Goal: Transaction & Acquisition: Purchase product/service

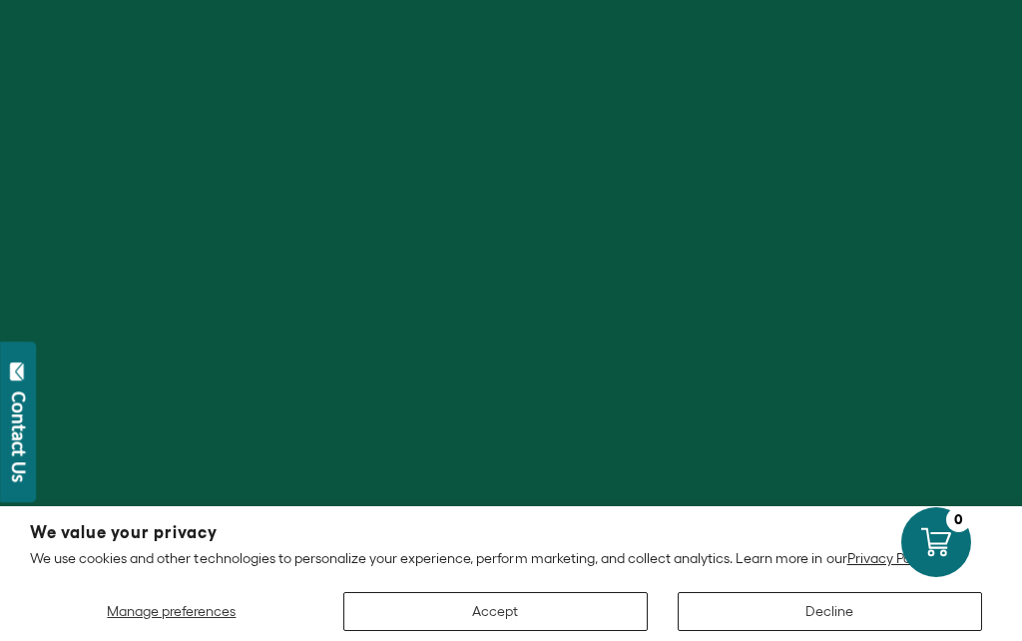
scroll to position [249, 0]
click at [536, 631] on button "Accept" at bounding box center [495, 611] width 304 height 39
click at [523, 631] on button "Accept" at bounding box center [495, 611] width 304 height 39
click at [529, 631] on button "Accept" at bounding box center [495, 611] width 304 height 39
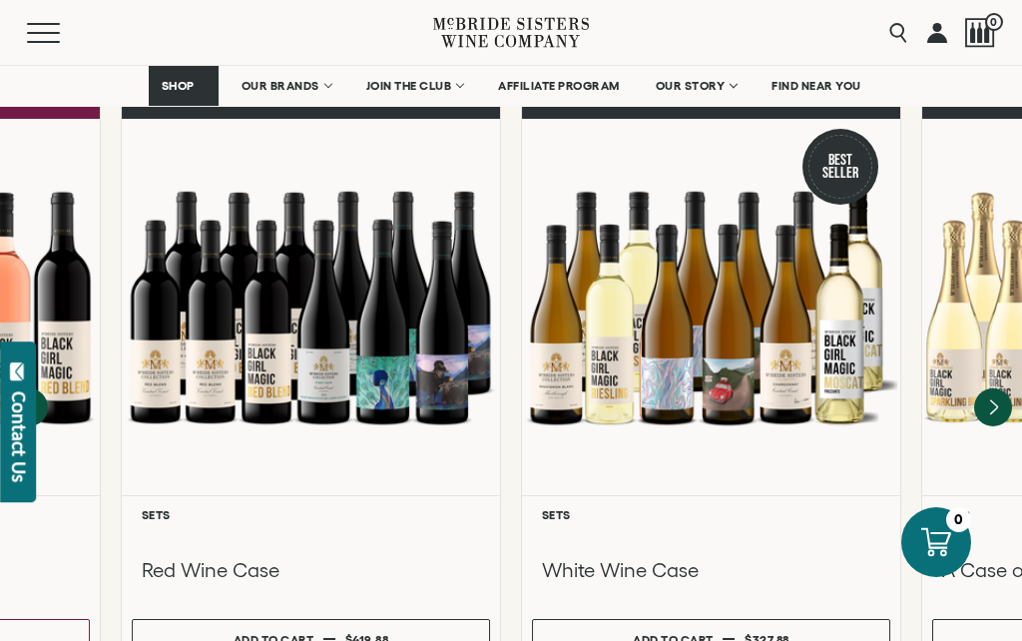
scroll to position [1779, 0]
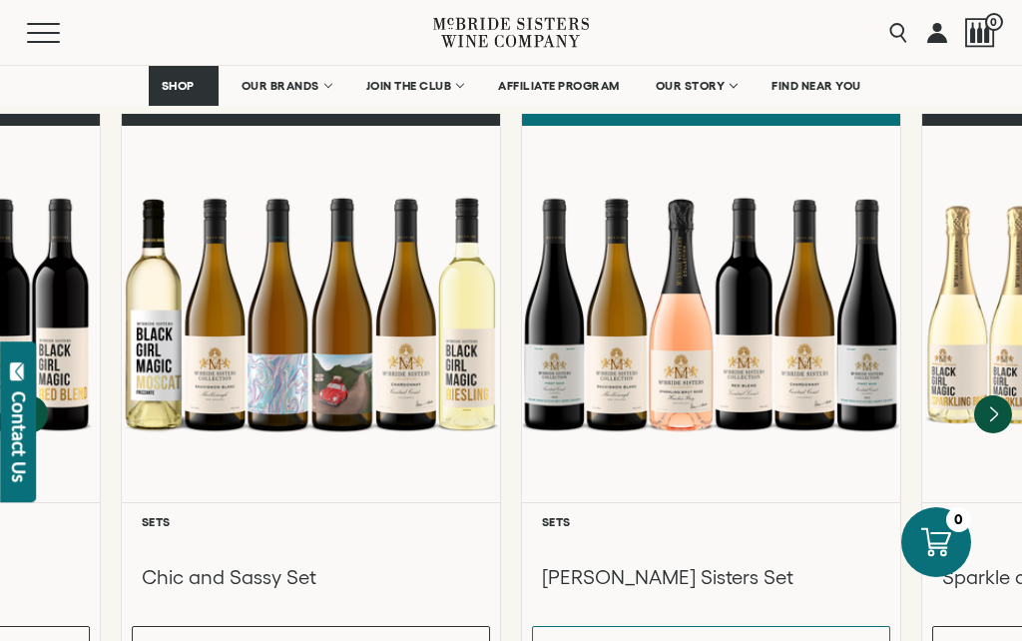
click at [749, 515] on h6 "Sets" at bounding box center [711, 521] width 338 height 13
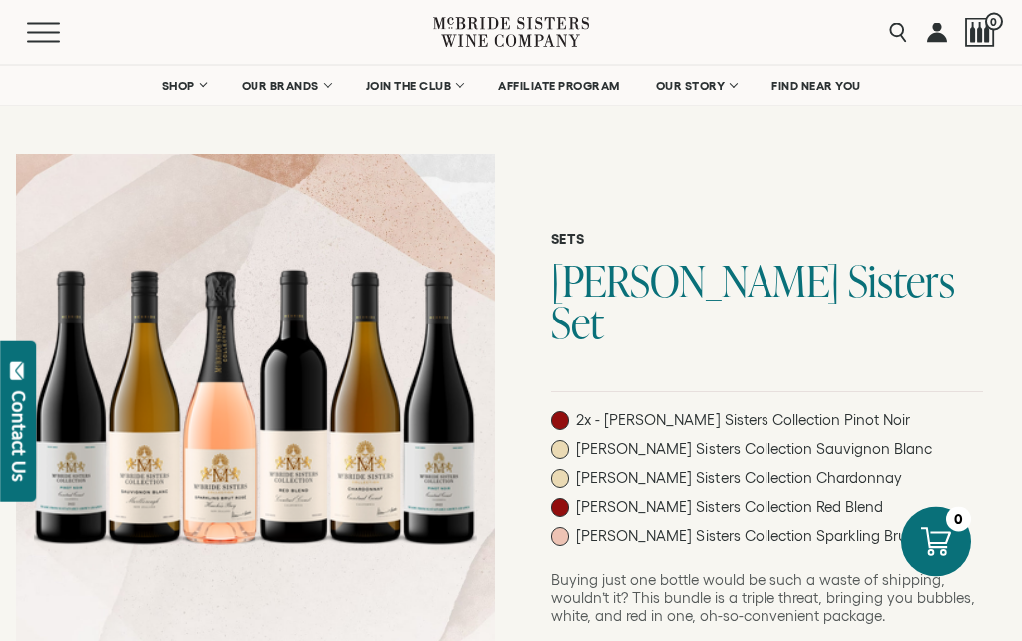
scroll to position [21, 0]
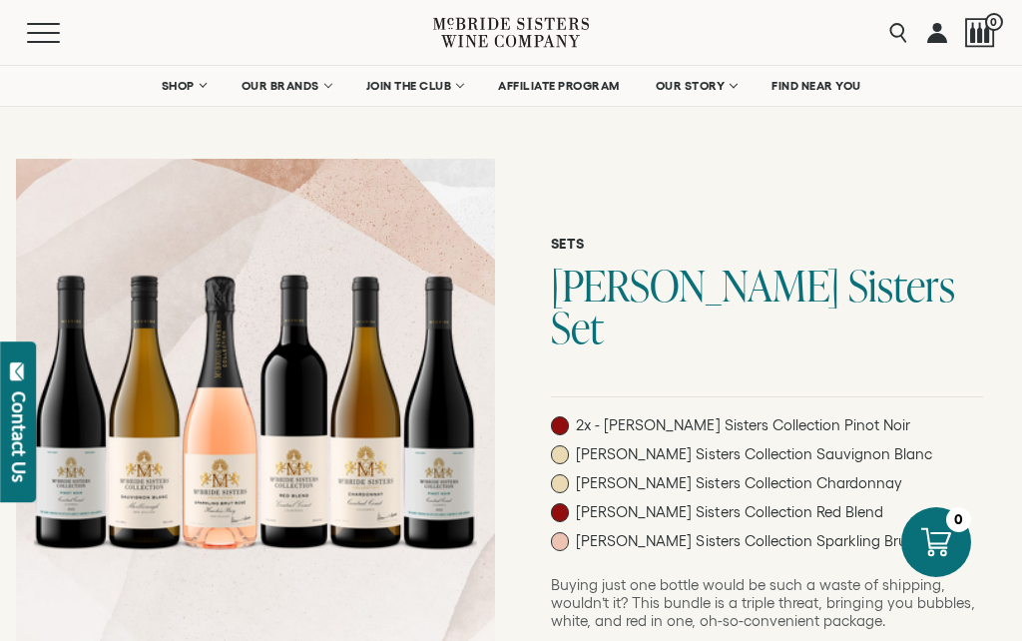
click at [299, 75] on link "OUR BRANDS" at bounding box center [286, 86] width 115 height 40
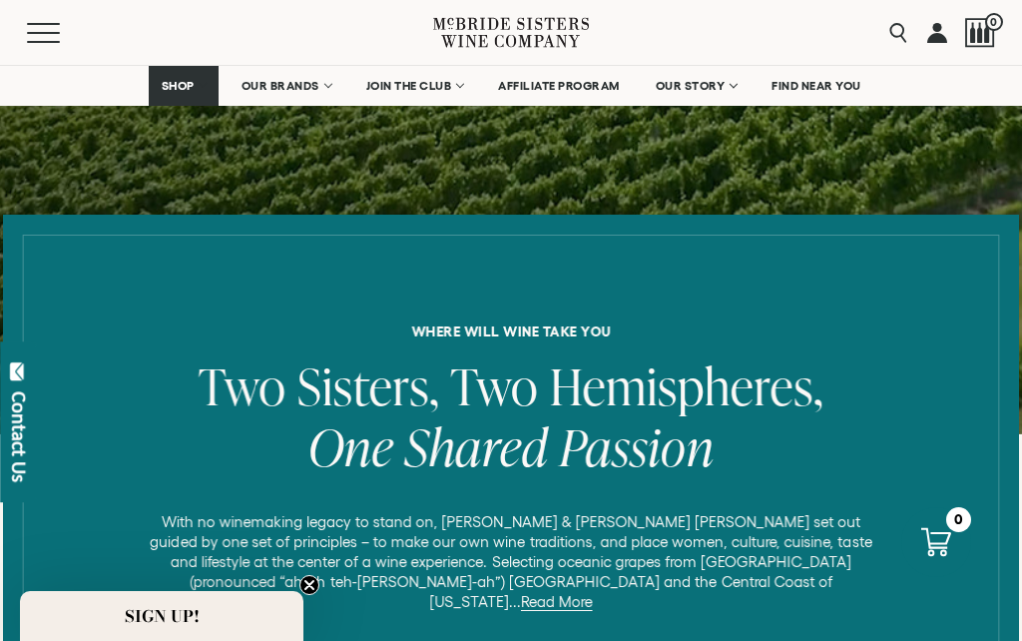
click at [311, 595] on circle "Close teaser" at bounding box center [309, 585] width 19 height 19
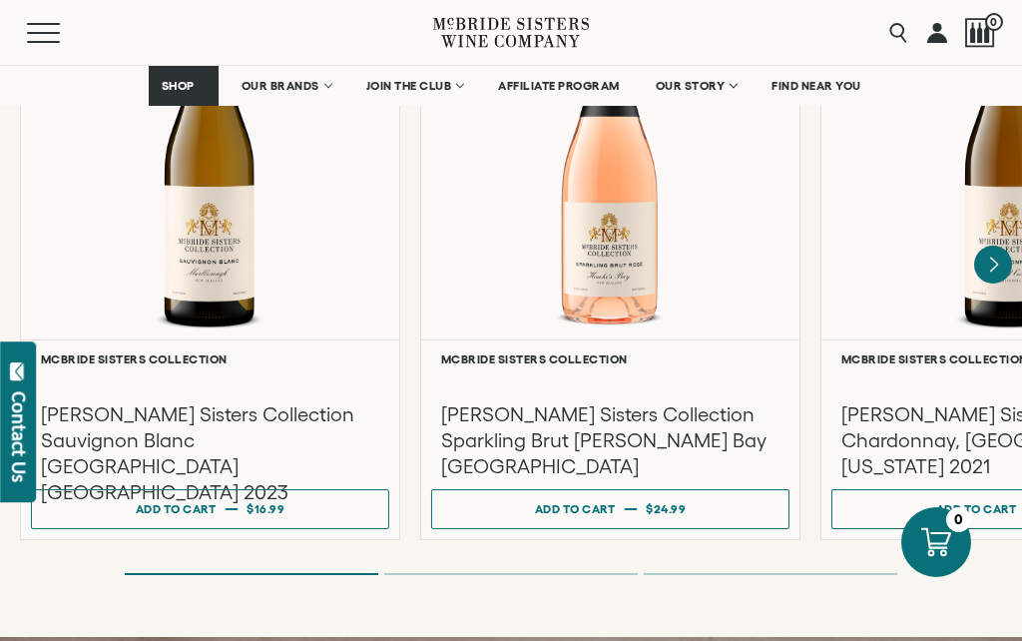
scroll to position [1890, 0]
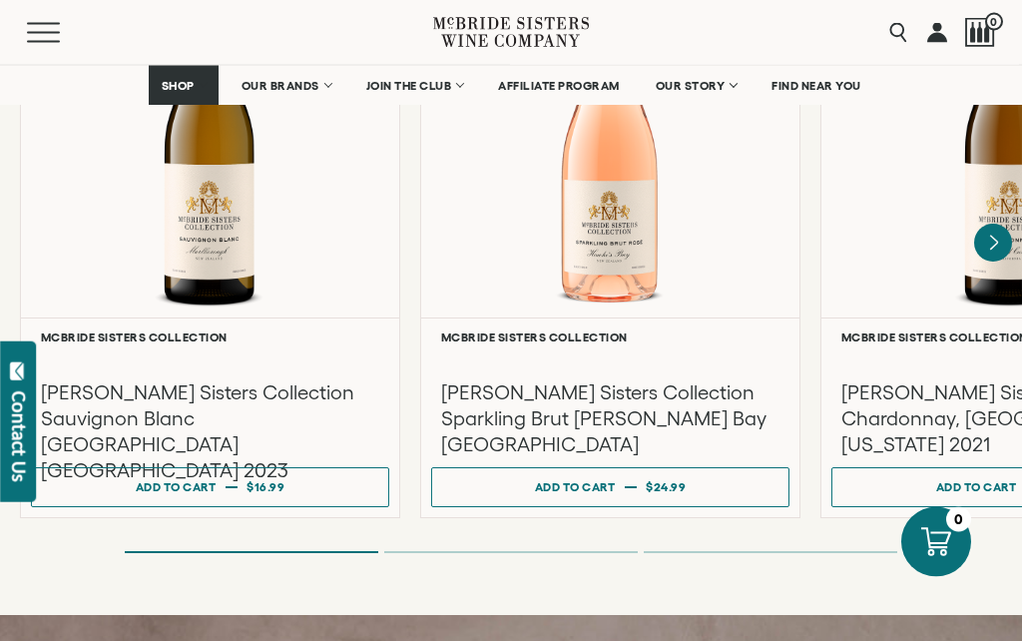
click at [236, 217] on div at bounding box center [210, 130] width 378 height 376
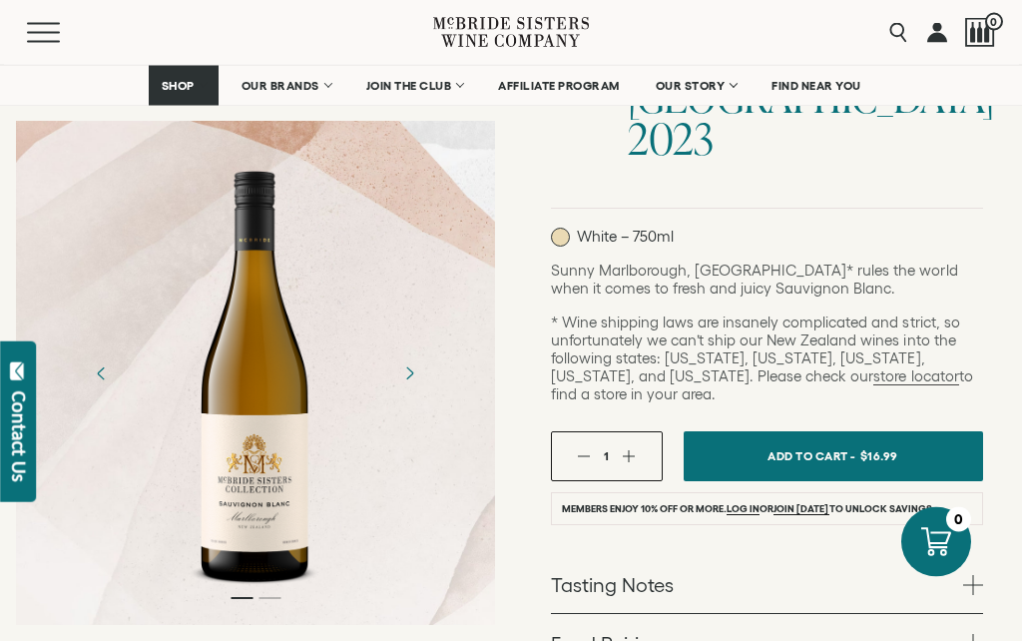
scroll to position [377, 0]
click at [643, 431] on div "1" at bounding box center [607, 456] width 112 height 50
click at [633, 449] on button "button" at bounding box center [629, 455] width 13 height 13
click at [631, 449] on button "button" at bounding box center [629, 455] width 13 height 13
click at [637, 431] on div "3" at bounding box center [607, 456] width 112 height 50
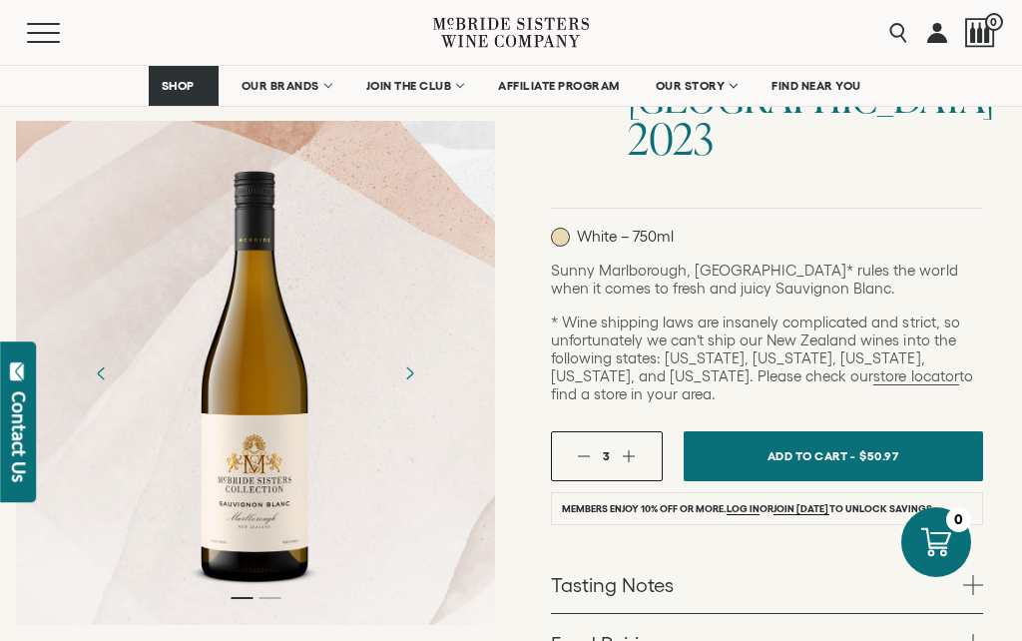
click at [634, 449] on button "button" at bounding box center [629, 455] width 13 height 13
click at [639, 431] on div "4" at bounding box center [607, 456] width 112 height 50
click at [634, 449] on button "button" at bounding box center [629, 455] width 13 height 13
click at [635, 449] on button "button" at bounding box center [629, 455] width 13 height 13
click at [631, 449] on button "button" at bounding box center [629, 455] width 13 height 13
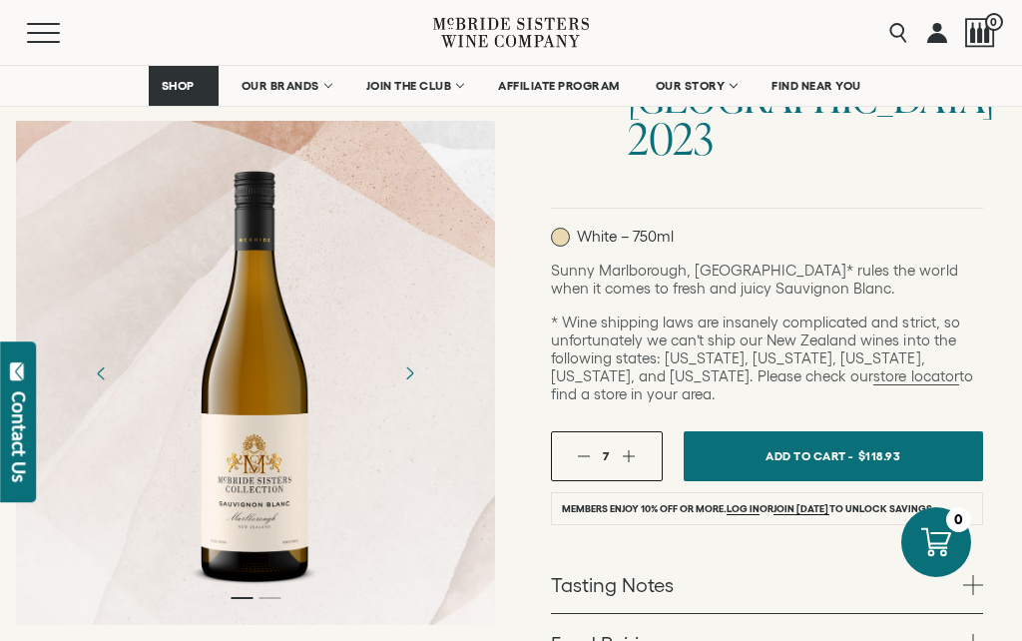
click at [634, 449] on button "button" at bounding box center [629, 455] width 13 height 13
click at [628, 449] on button "button" at bounding box center [629, 455] width 13 height 13
click at [581, 449] on button "button" at bounding box center [584, 455] width 13 height 13
click at [819, 441] on span "Add To Cart -" at bounding box center [808, 455] width 88 height 29
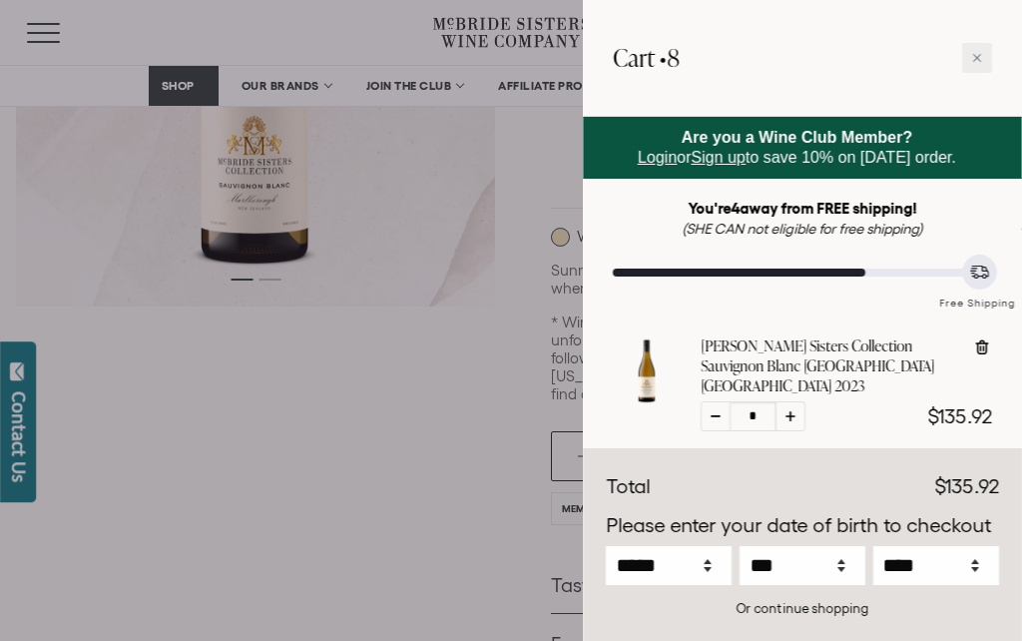
click at [968, 51] on div at bounding box center [977, 58] width 30 height 30
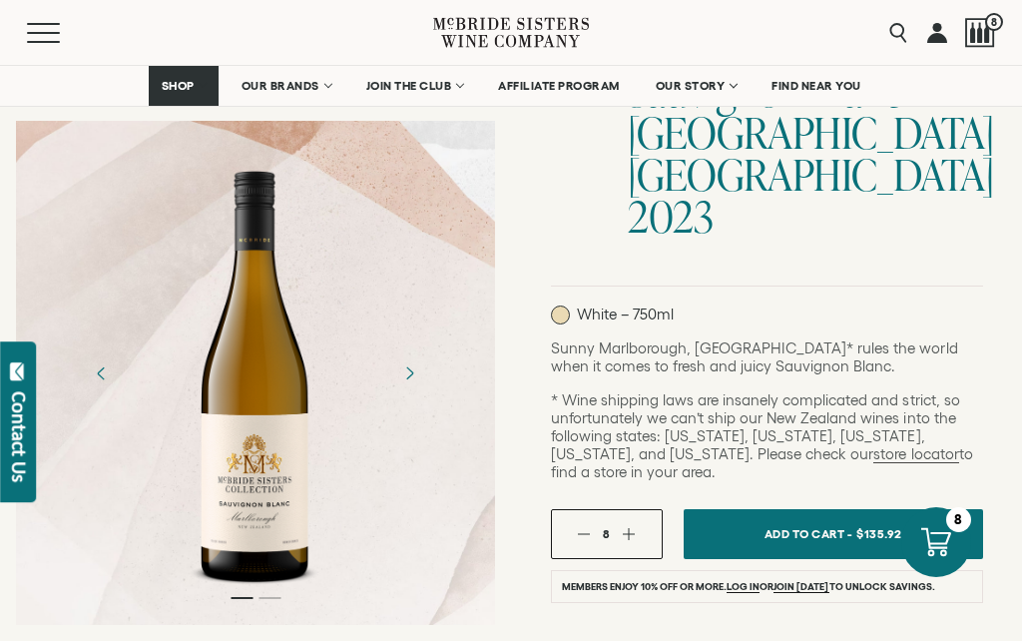
scroll to position [298, 0]
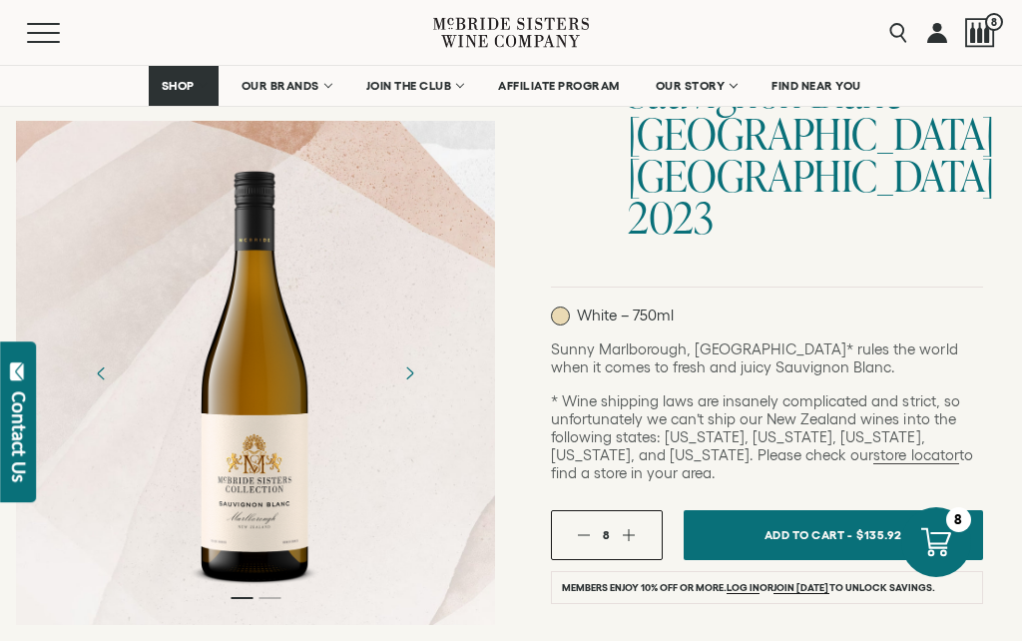
click at [320, 82] on link "OUR BRANDS" at bounding box center [286, 86] width 115 height 40
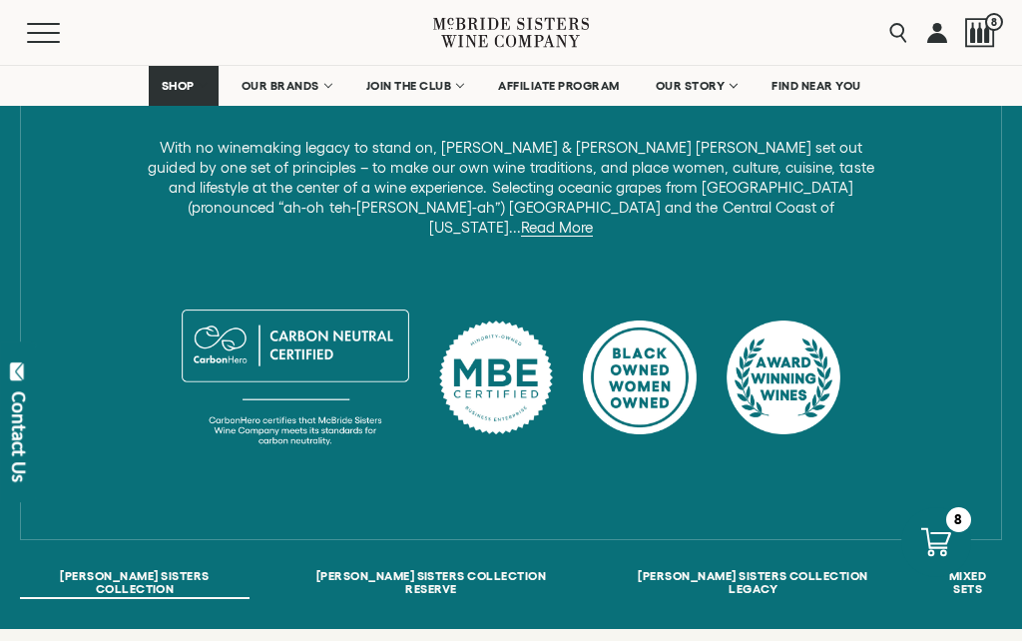
scroll to position [862, 0]
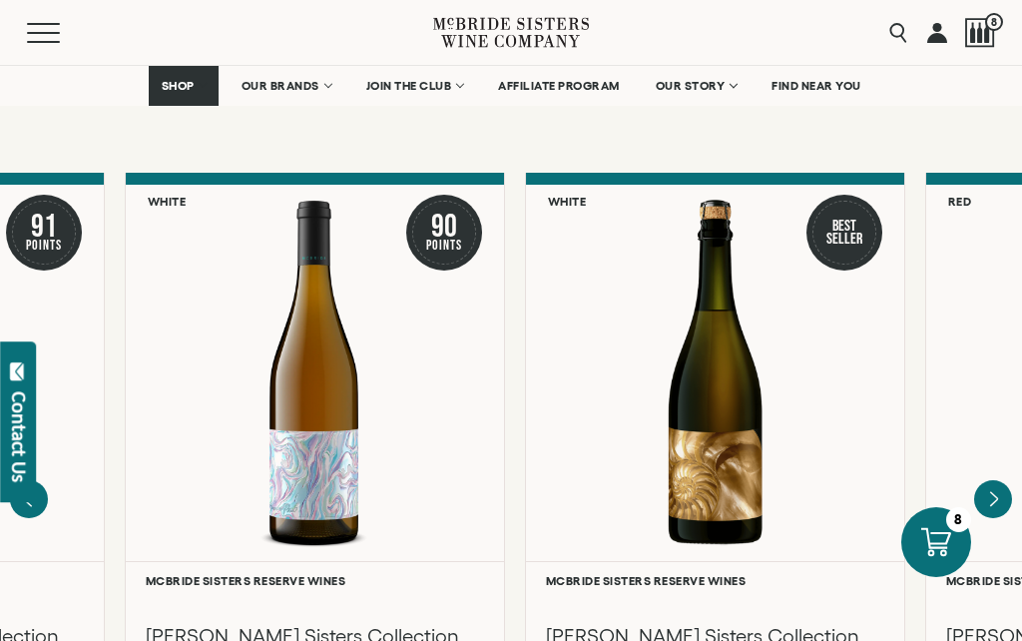
scroll to position [3310, 0]
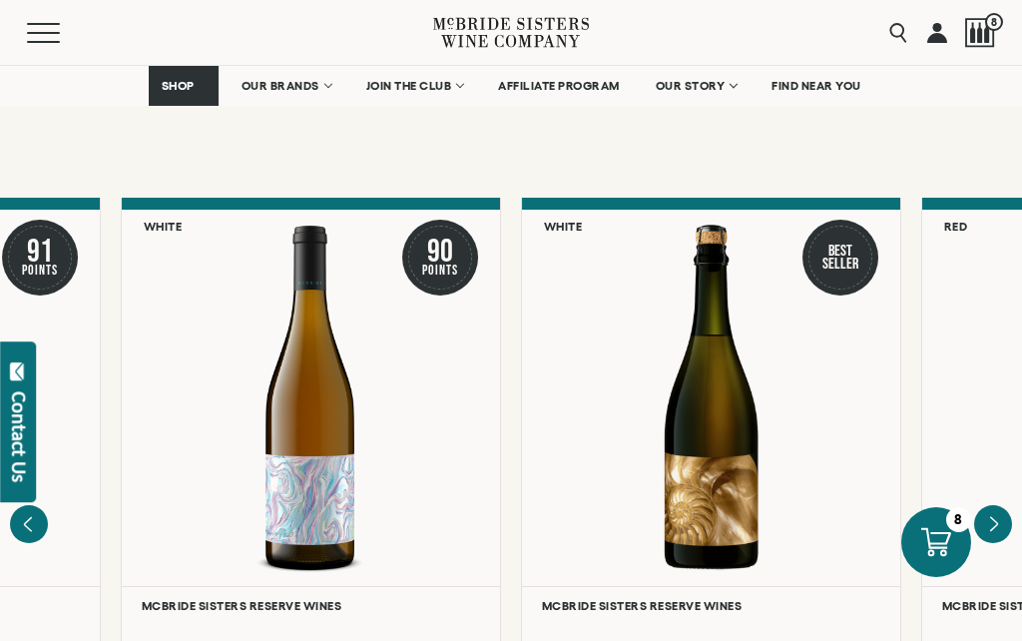
click at [322, 78] on link "OUR BRANDS" at bounding box center [286, 86] width 115 height 40
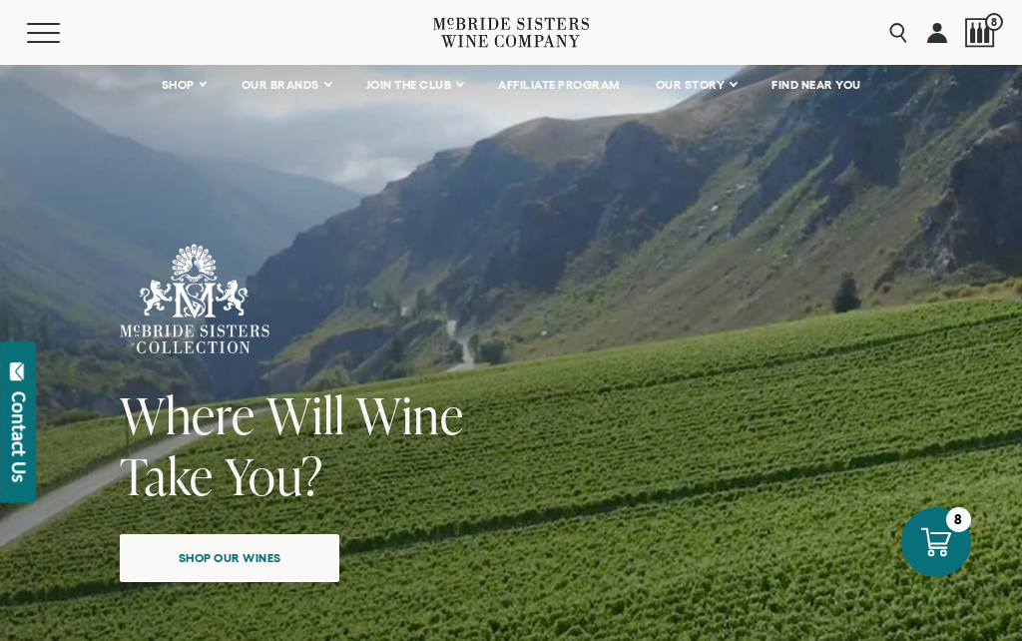
scroll to position [235, 0]
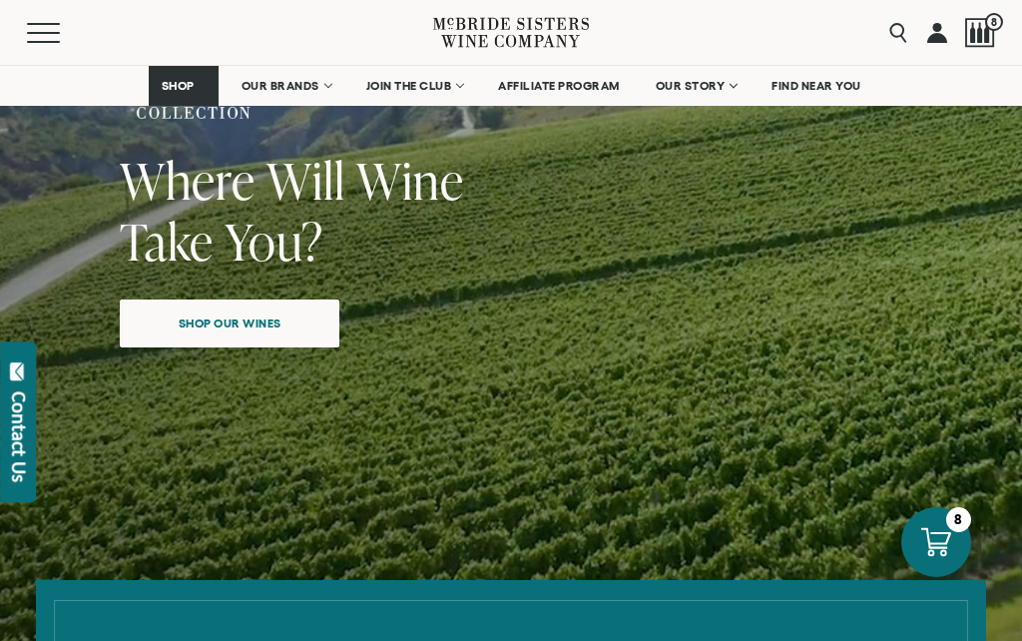
click at [258, 323] on span "Shop our wines" at bounding box center [230, 322] width 173 height 39
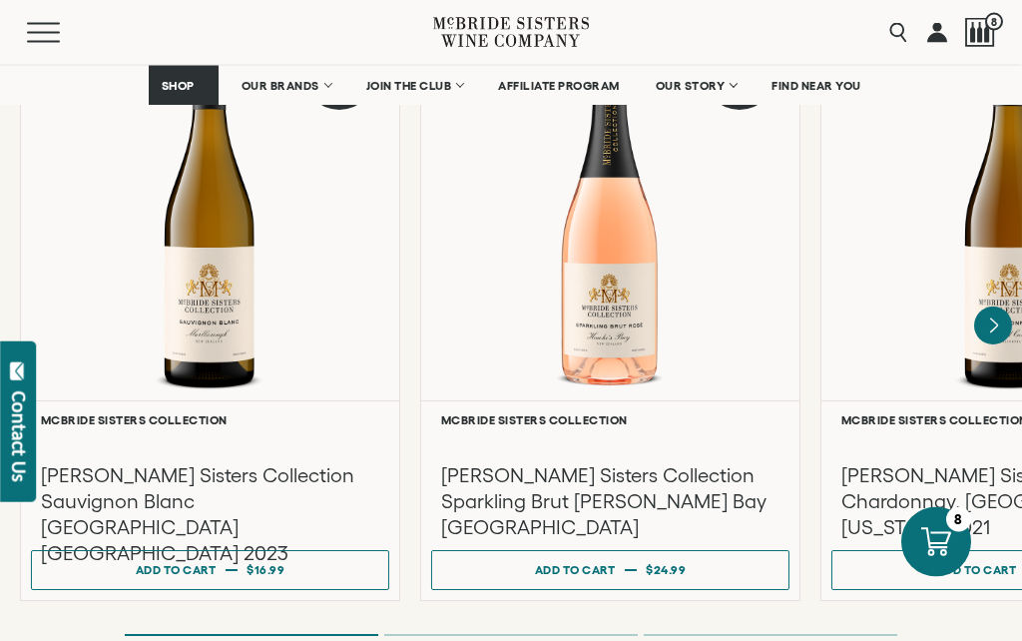
scroll to position [1809, 0]
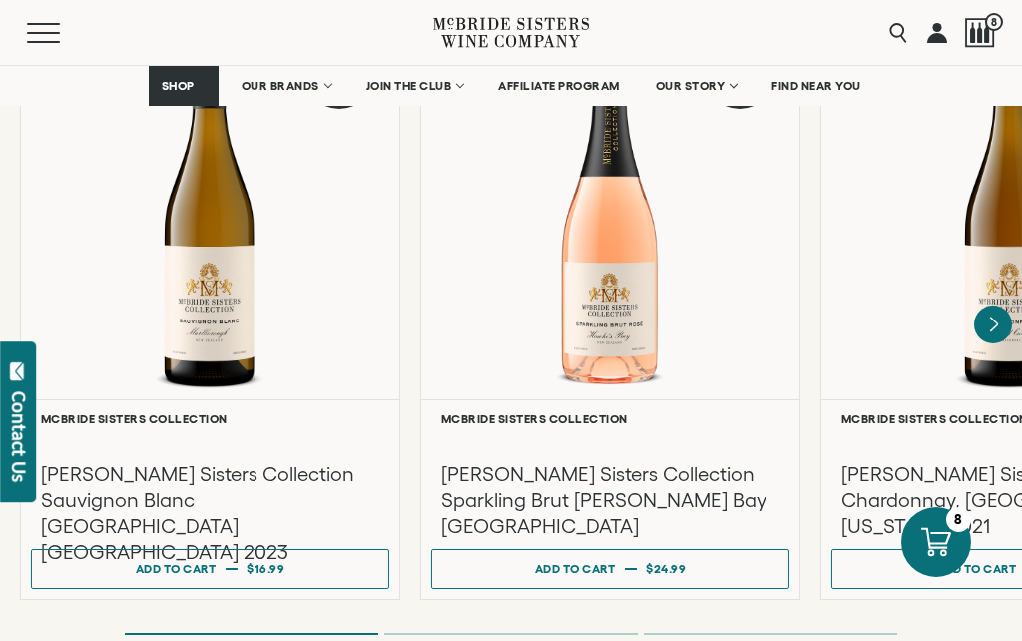
click at [604, 554] on div "Add to cart" at bounding box center [575, 568] width 81 height 29
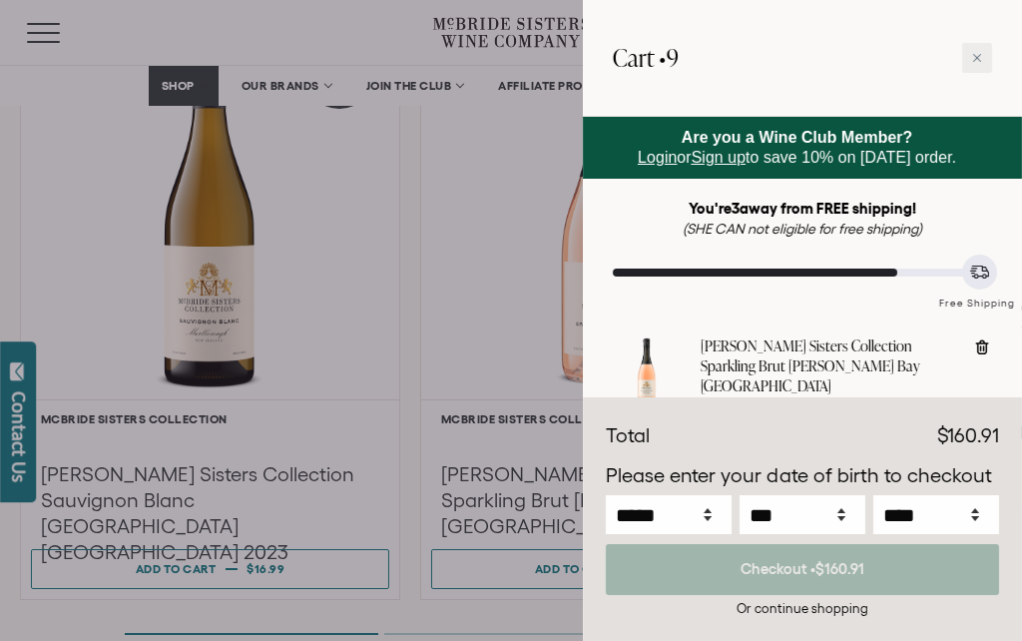
click at [793, 401] on div at bounding box center [790, 416] width 30 height 30
type input "*"
click at [797, 401] on div at bounding box center [790, 416] width 30 height 30
type input "*"
click at [797, 401] on div at bounding box center [790, 416] width 30 height 30
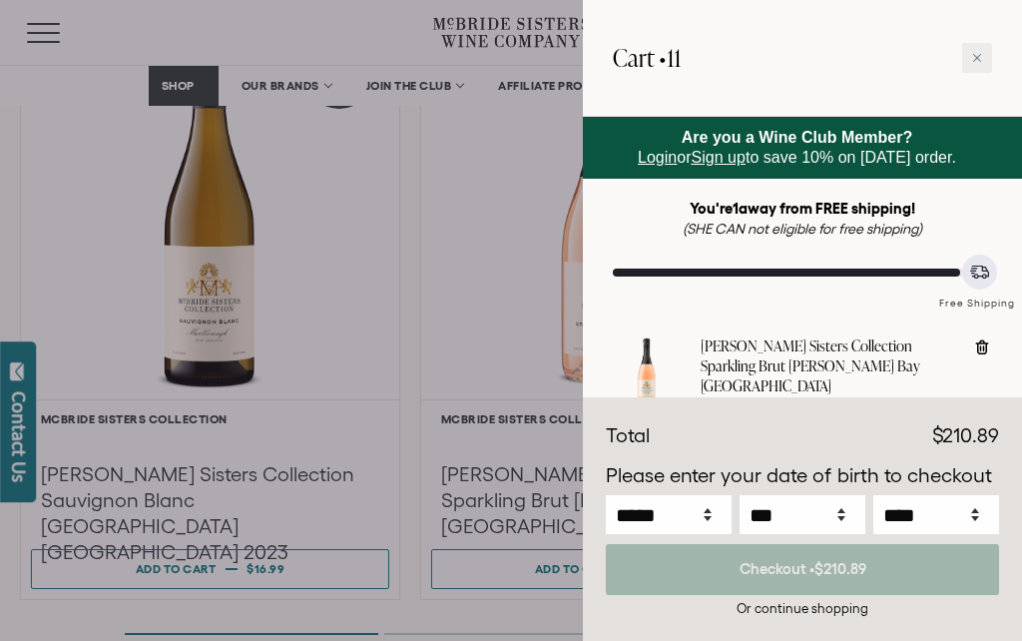
type input "*"
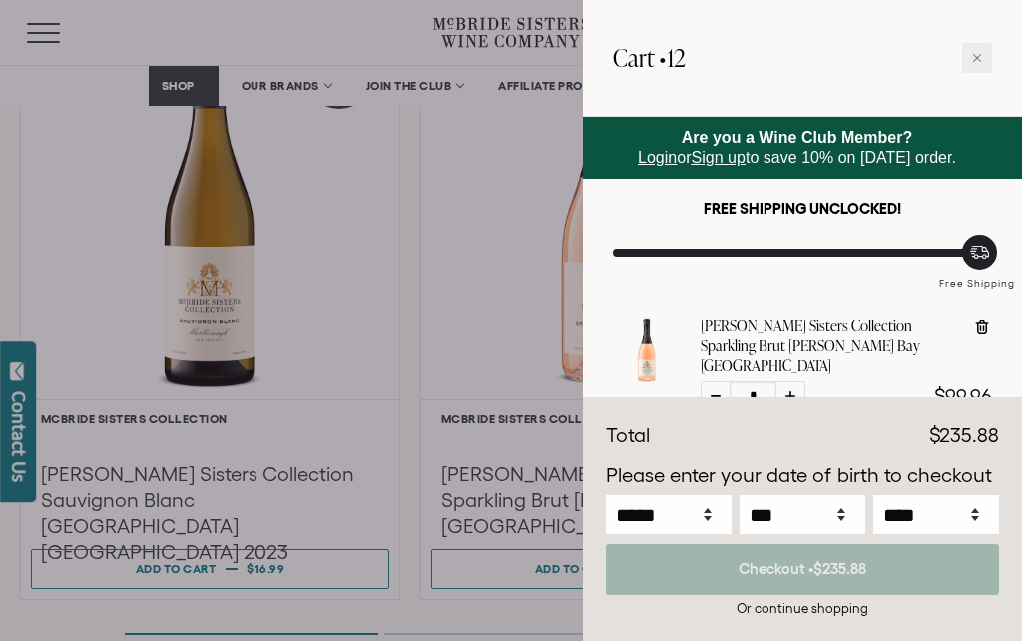
click at [809, 595] on span at bounding box center [802, 569] width 393 height 51
click at [700, 534] on select "***** *** *** *** *** *** *** *** *** *** *** *** ***" at bounding box center [669, 514] width 126 height 39
select select "*"
click at [822, 534] on select "*** * * * * * * * * * ** ** ** ** ** ** ** ** ** ** ** ** ** ** ** ** ** ** ** …" at bounding box center [802, 514] width 126 height 39
select select "**"
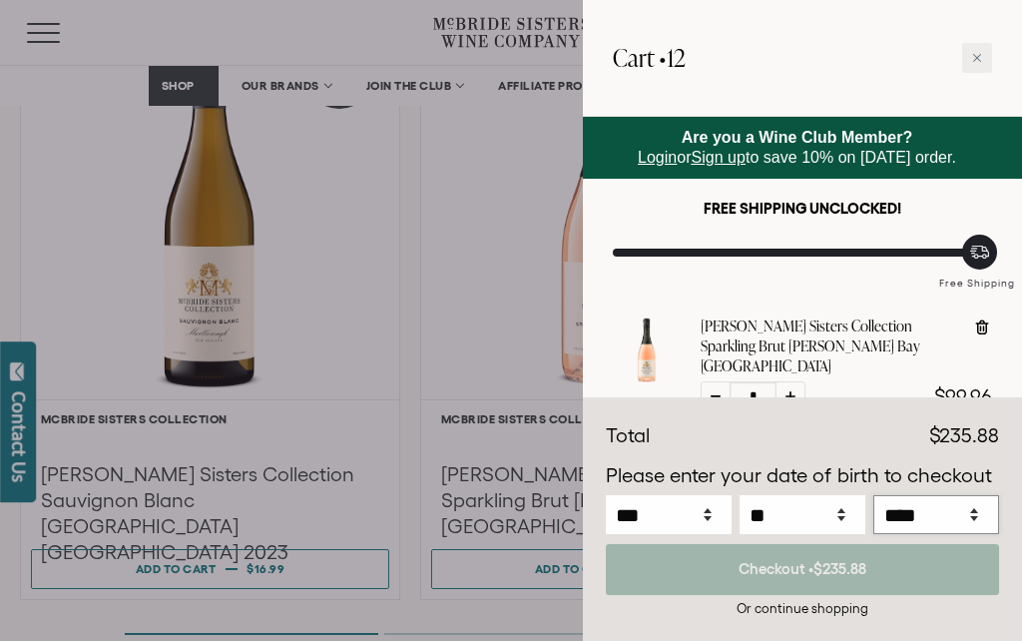
click at [958, 534] on select "**** **** **** **** **** **** **** **** **** **** **** **** **** **** **** ****…" at bounding box center [936, 514] width 126 height 39
select select "****"
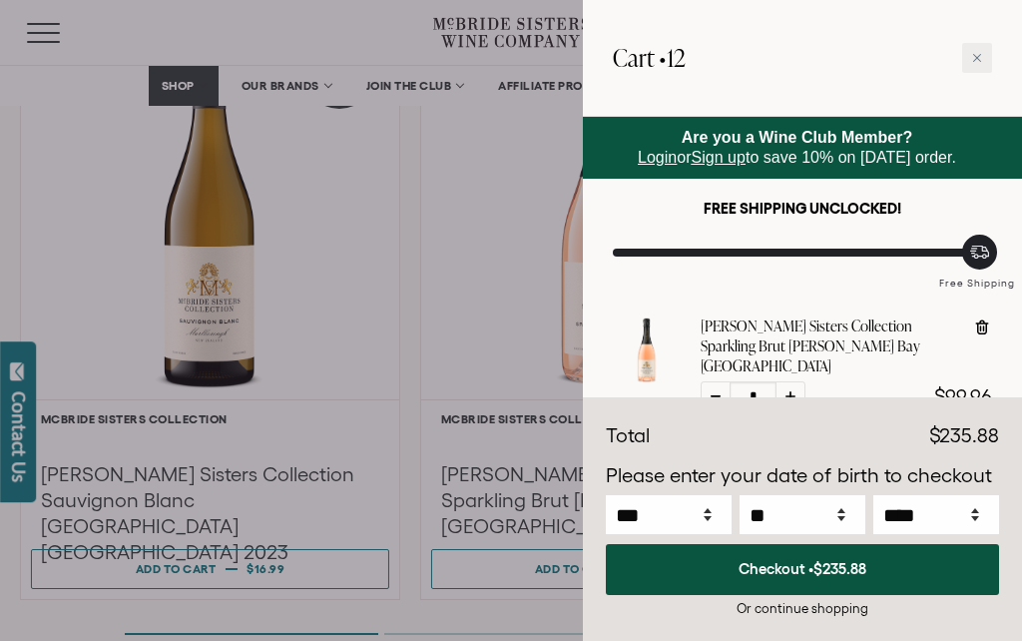
click at [814, 577] on span "$235.88" at bounding box center [839, 568] width 53 height 17
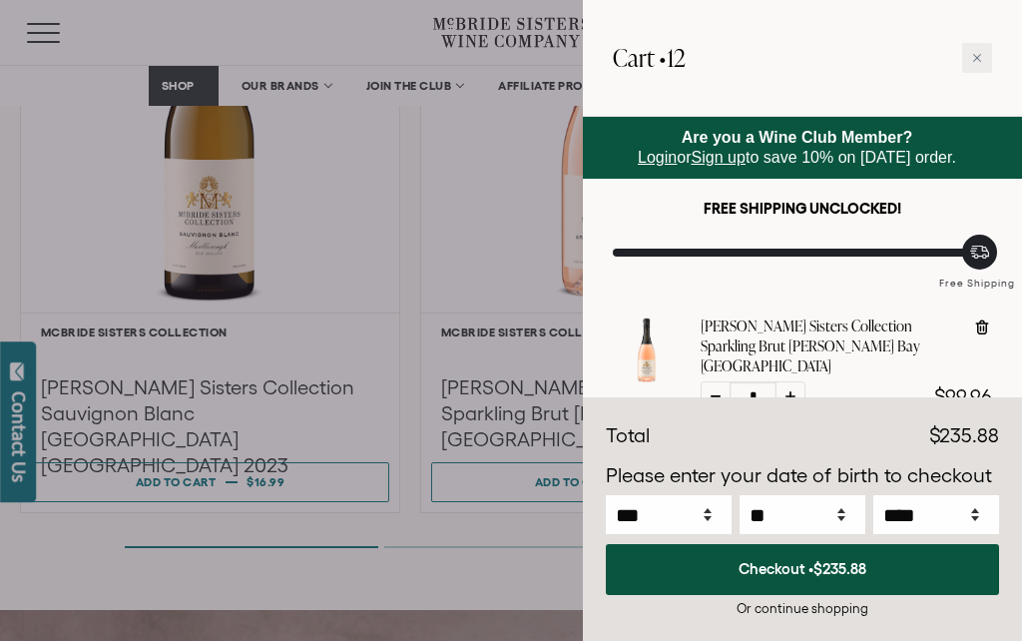
click at [720, 156] on link "Sign up" at bounding box center [719, 157] width 54 height 17
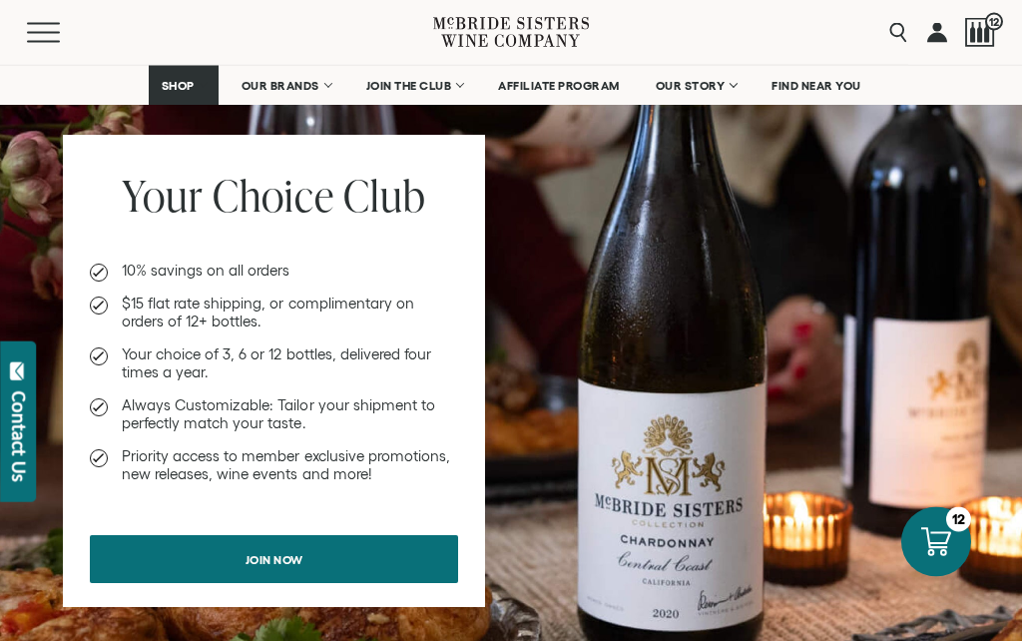
scroll to position [1576, 0]
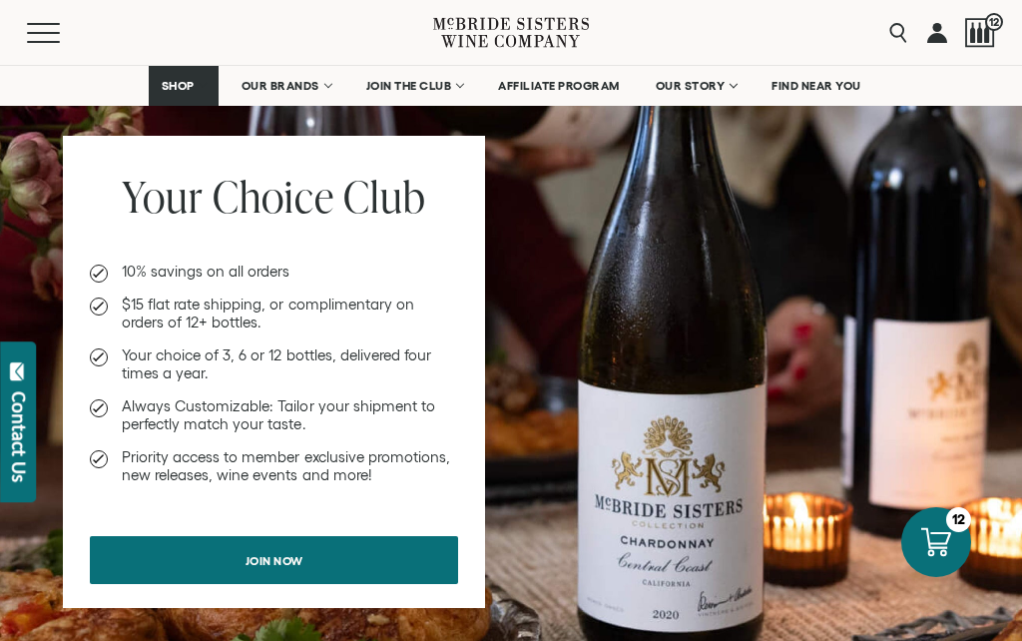
click at [979, 21] on div at bounding box center [980, 33] width 30 height 30
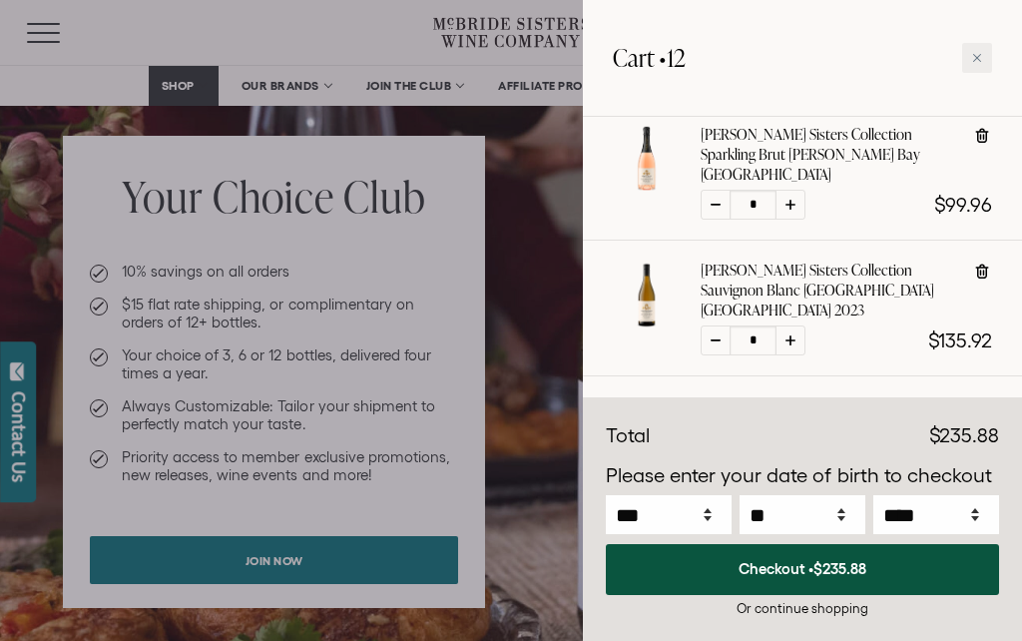
scroll to position [190, 0]
click at [850, 572] on span "$235.88" at bounding box center [839, 568] width 53 height 17
